Goal: Task Accomplishment & Management: Manage account settings

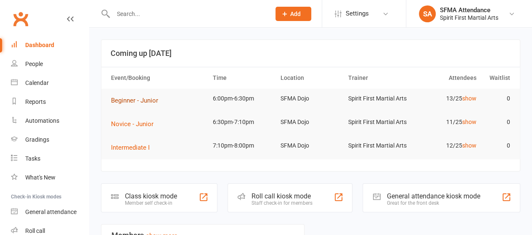
click at [134, 102] on span "Beginner - Junior" at bounding box center [134, 101] width 47 height 8
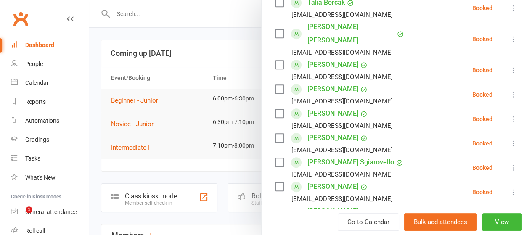
scroll to position [237, 0]
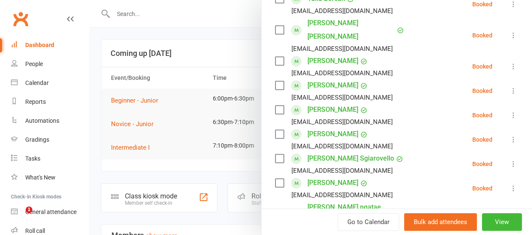
click at [275, 130] on label at bounding box center [279, 134] width 8 height 8
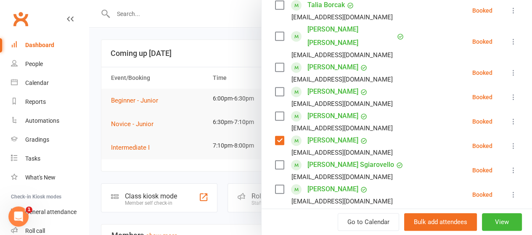
scroll to position [231, 0]
click at [275, 185] on label at bounding box center [279, 189] width 8 height 8
click at [275, 112] on label at bounding box center [279, 116] width 8 height 8
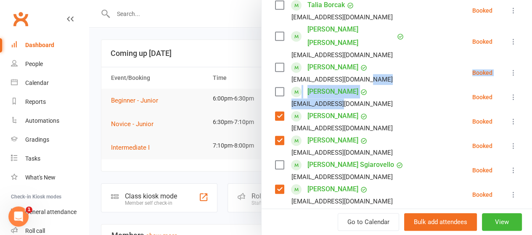
drag, startPoint x: 386, startPoint y: 69, endPoint x: 348, endPoint y: 105, distance: 52.0
click at [348, 105] on ul "[PERSON_NAME] [EMAIL_ADDRESS][DOMAIN_NAME] Booked More info Remove Check in Mar…" at bounding box center [396, 97] width 243 height 344
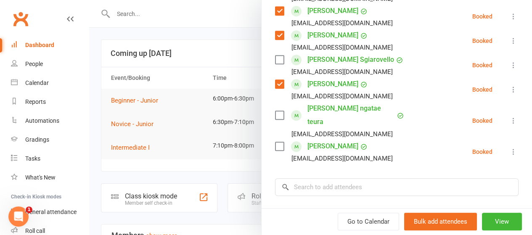
scroll to position [336, 0]
click at [275, 111] on label at bounding box center [279, 115] width 8 height 8
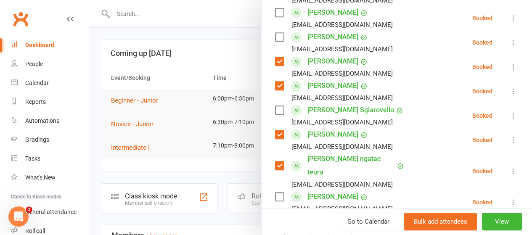
scroll to position [283, 0]
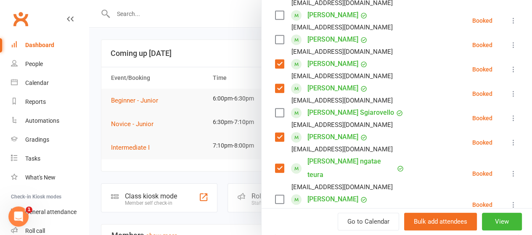
click at [275, 108] on label at bounding box center [279, 112] width 8 height 8
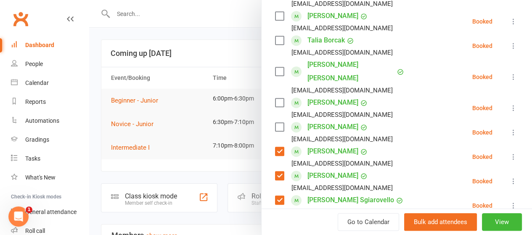
scroll to position [190, 0]
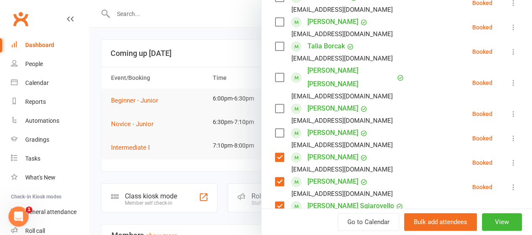
click at [379, 126] on li "[PERSON_NAME] [EMAIL_ADDRESS][DOMAIN_NAME] Booked More info Remove Check in Mar…" at bounding box center [396, 138] width 243 height 24
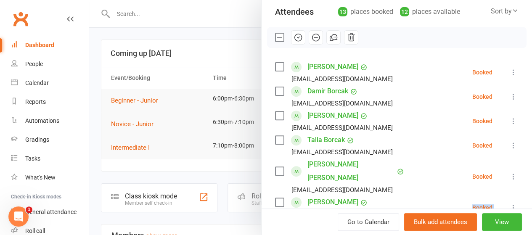
scroll to position [96, 0]
click at [275, 92] on label at bounding box center [279, 91] width 8 height 8
